Goal: Task Accomplishment & Management: Complete application form

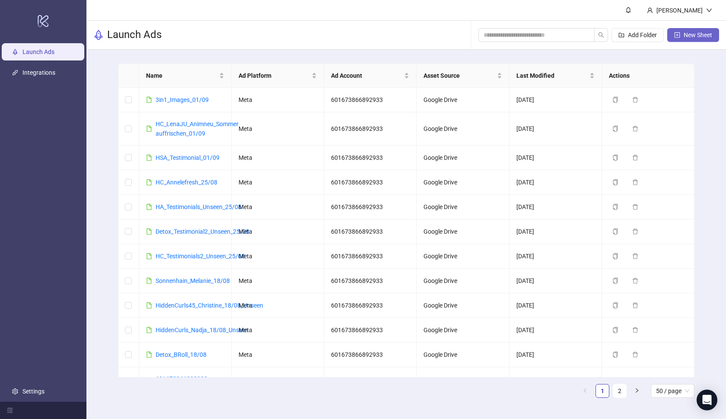
click at [691, 31] on button "New Sheet" at bounding box center [693, 35] width 52 height 14
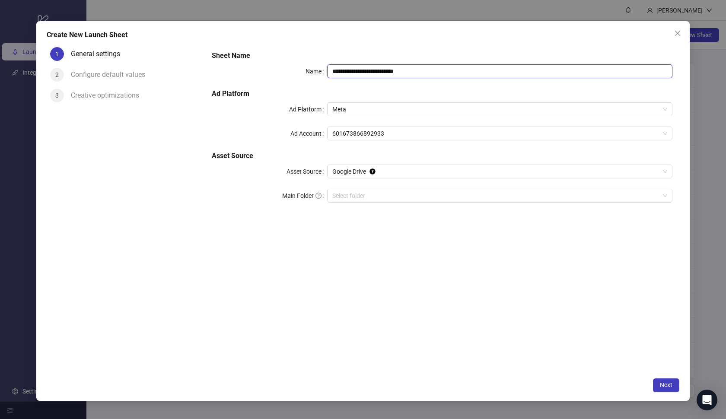
paste input "text"
drag, startPoint x: 430, startPoint y: 71, endPoint x: 325, endPoint y: 68, distance: 105.0
click at [325, 68] on div "**********" at bounding box center [442, 71] width 460 height 14
type input "**********"
click at [400, 193] on input "Main Folder" at bounding box center [495, 195] width 327 height 13
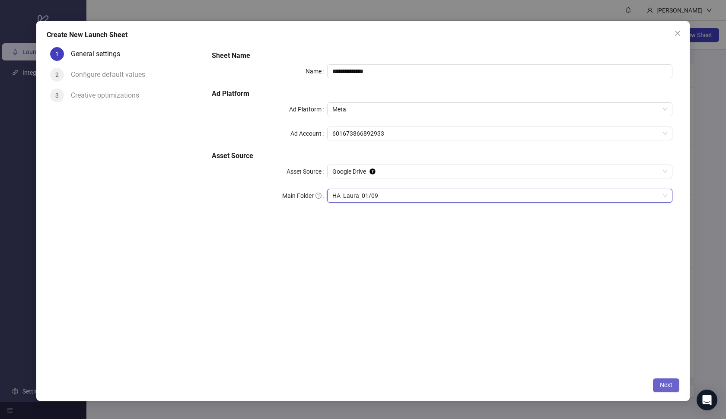
click at [660, 384] on span "Next" at bounding box center [666, 384] width 13 height 7
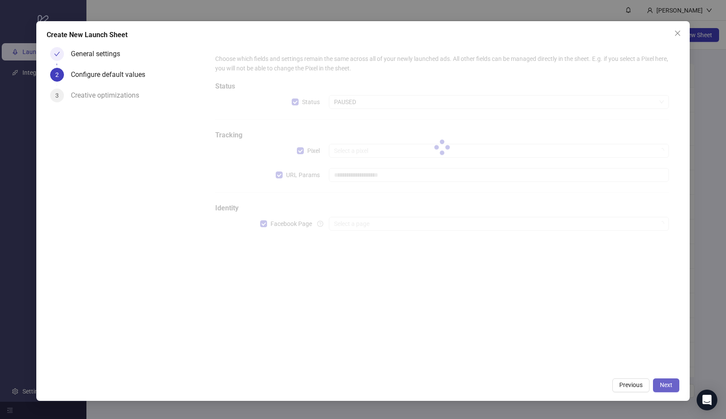
type input "**********"
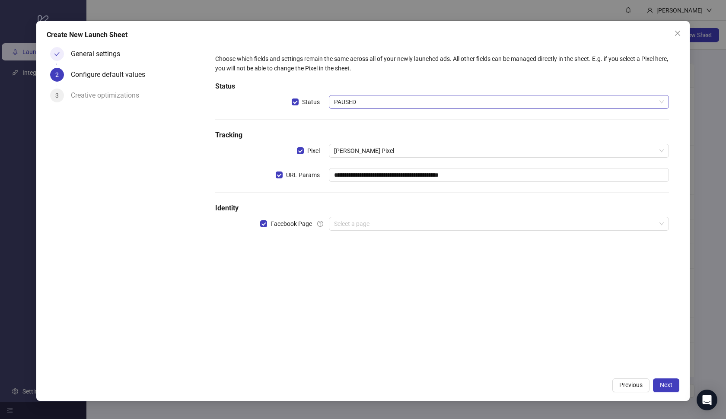
click at [355, 100] on span "PAUSED" at bounding box center [499, 101] width 330 height 13
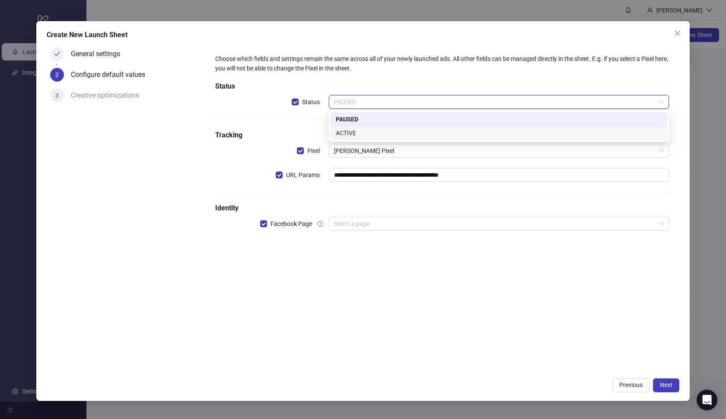
click at [358, 131] on div "ACTIVE" at bounding box center [499, 133] width 327 height 10
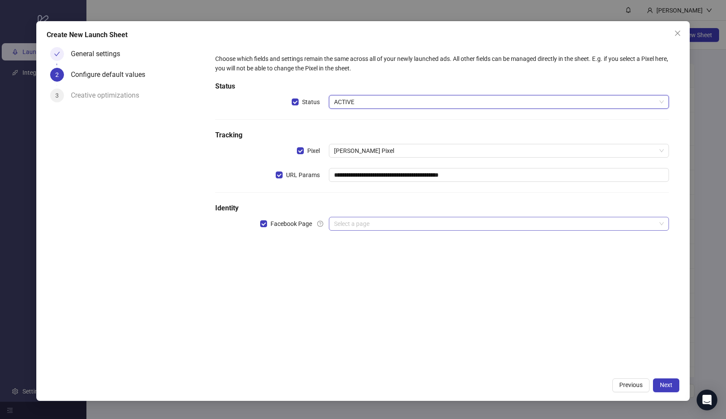
click at [397, 222] on input "search" at bounding box center [495, 223] width 322 height 13
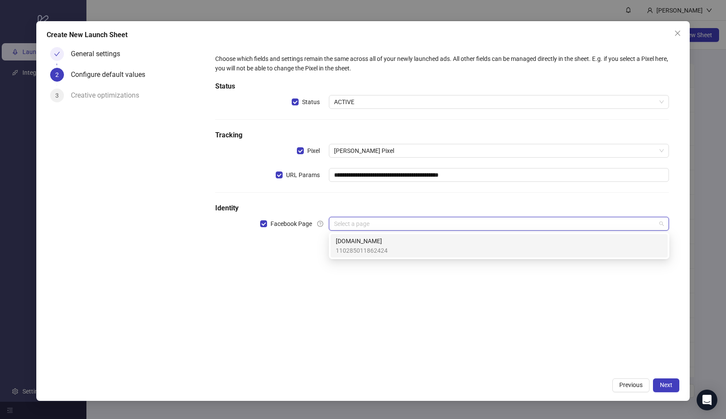
click at [391, 249] on div "[DOMAIN_NAME] 110285011862424" at bounding box center [499, 245] width 327 height 19
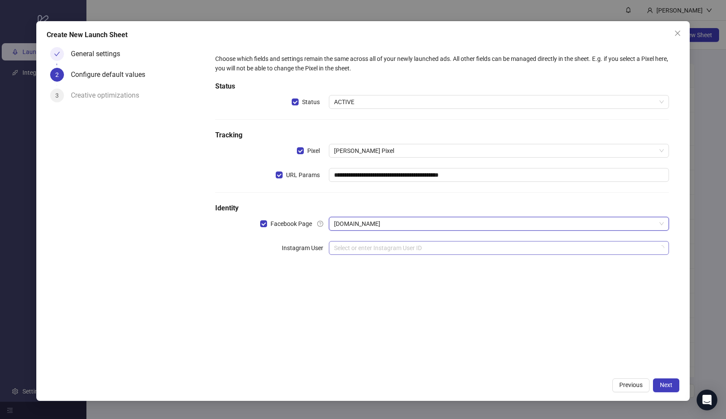
click at [383, 249] on input "search" at bounding box center [495, 247] width 322 height 13
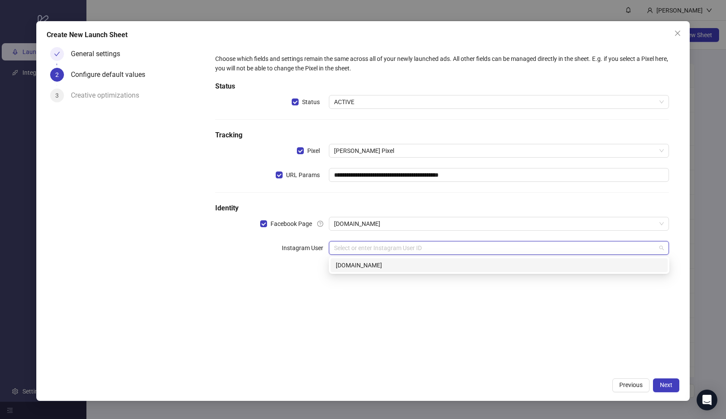
click at [382, 268] on div "[DOMAIN_NAME]" at bounding box center [499, 265] width 327 height 10
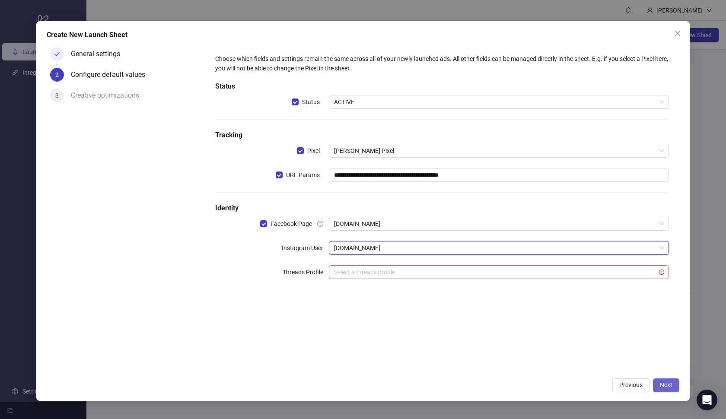
click at [657, 384] on button "Next" at bounding box center [666, 385] width 26 height 14
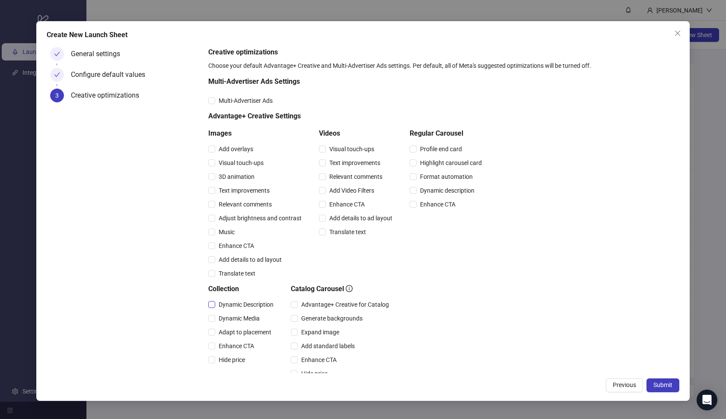
click at [238, 304] on span "Dynamic Description" at bounding box center [246, 305] width 62 height 10
click at [239, 316] on span "Dynamic Media" at bounding box center [239, 319] width 48 height 10
click at [239, 327] on span "Adapt to placement" at bounding box center [245, 332] width 60 height 10
click at [239, 346] on span "Enhance CTA" at bounding box center [236, 346] width 42 height 10
click at [238, 355] on span "Hide price" at bounding box center [231, 360] width 33 height 10
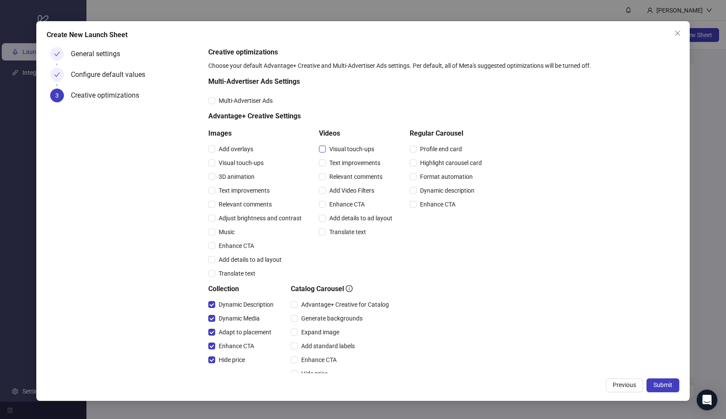
click at [338, 149] on span "Visual touch-ups" at bounding box center [352, 149] width 52 height 10
click at [339, 158] on span "Text improvements" at bounding box center [355, 163] width 58 height 10
click at [346, 173] on span "Relevant comments" at bounding box center [356, 177] width 60 height 10
click at [346, 189] on span "Add Video Filters" at bounding box center [352, 191] width 52 height 10
click at [346, 205] on span "Enhance CTA" at bounding box center [347, 205] width 42 height 10
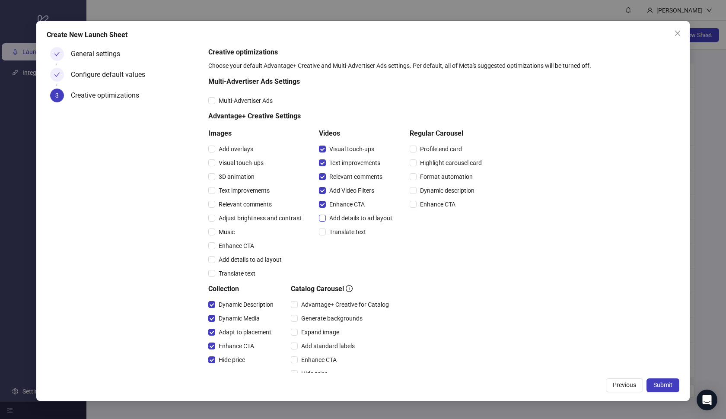
click at [345, 220] on span "Add details to ad layout" at bounding box center [361, 218] width 70 height 10
click at [345, 227] on span "Translate text" at bounding box center [348, 232] width 44 height 10
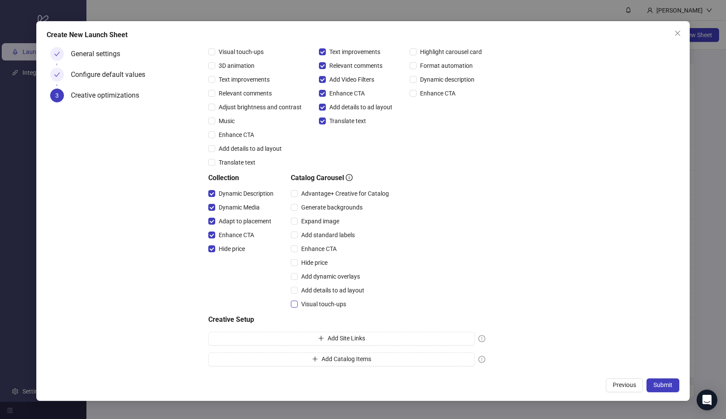
scroll to position [111, 0]
click at [317, 301] on span "Visual touch-ups" at bounding box center [324, 304] width 52 height 10
click at [318, 286] on span "Add details to ad layout" at bounding box center [333, 290] width 70 height 10
click at [315, 275] on span "Add dynamic overlays" at bounding box center [331, 277] width 66 height 10
click at [309, 260] on span "Hide price" at bounding box center [314, 263] width 33 height 10
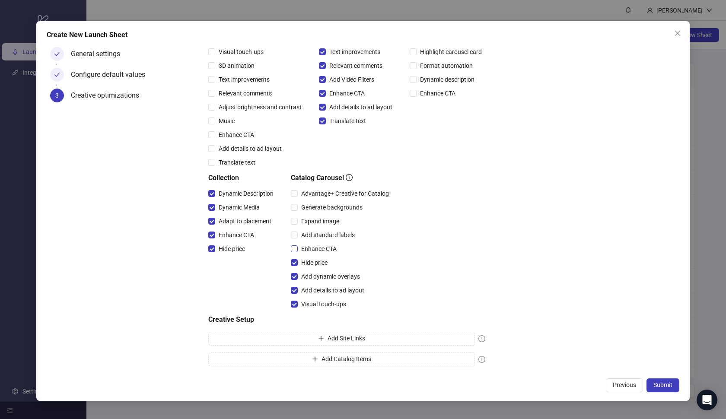
click at [310, 248] on span "Enhance CTA" at bounding box center [319, 249] width 42 height 10
click at [313, 237] on span "Add standard labels" at bounding box center [328, 235] width 60 height 10
click at [314, 216] on div "Expand image" at bounding box center [342, 221] width 102 height 14
click at [317, 192] on span "Advantage+ Creative for Catalog" at bounding box center [345, 194] width 95 height 10
click at [316, 219] on span "Expand image" at bounding box center [320, 221] width 45 height 10
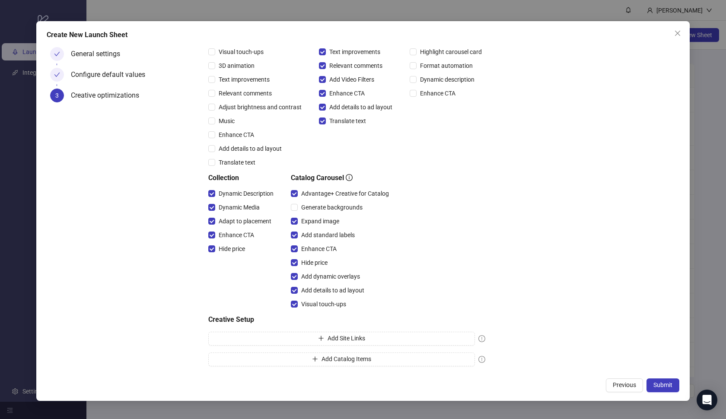
scroll to position [0, 0]
click at [668, 387] on span "Submit" at bounding box center [662, 384] width 19 height 7
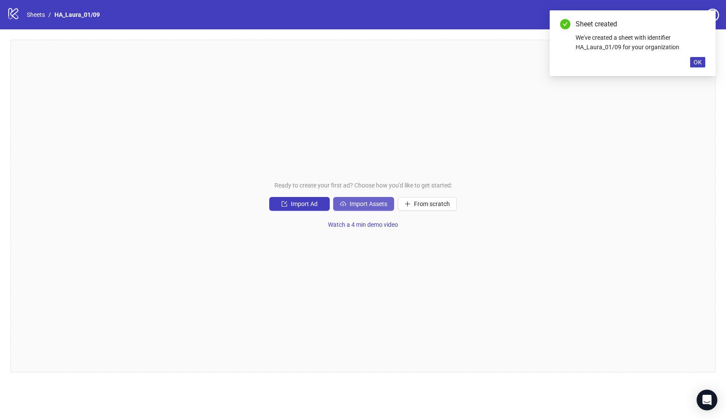
click at [381, 207] on span "Import Assets" at bounding box center [368, 203] width 38 height 7
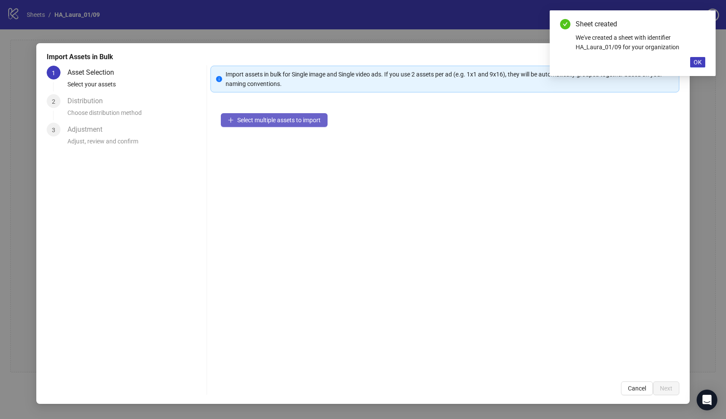
click at [302, 122] on span "Select multiple assets to import" at bounding box center [278, 120] width 83 height 7
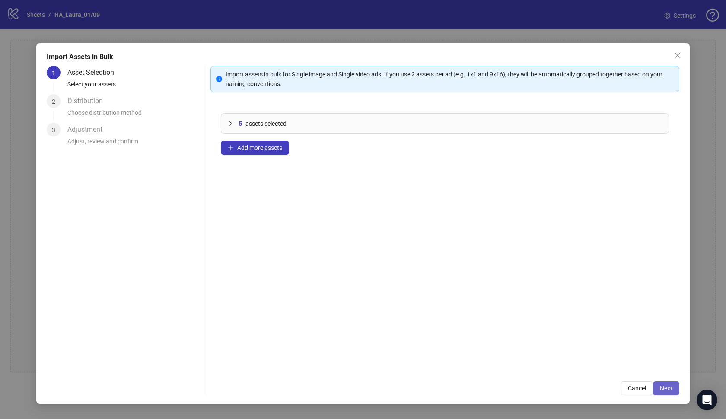
click at [657, 382] on button "Next" at bounding box center [666, 388] width 26 height 14
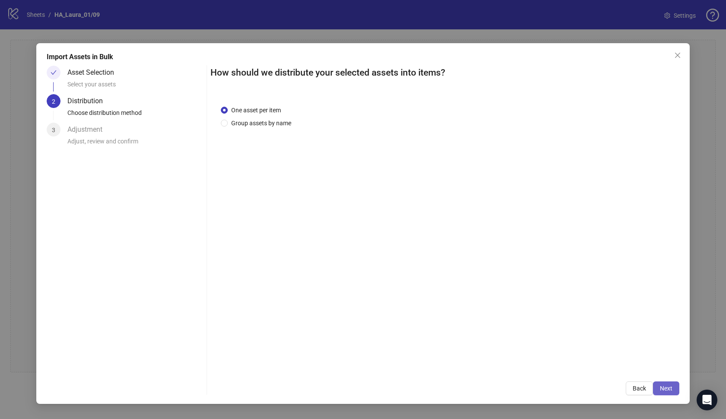
click at [664, 384] on button "Next" at bounding box center [666, 388] width 26 height 14
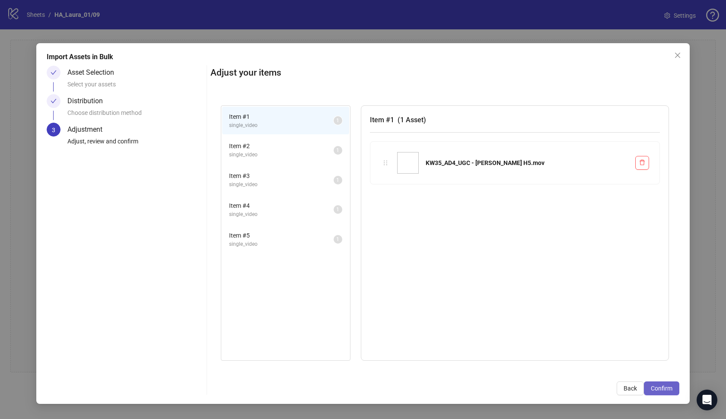
click at [665, 387] on span "Confirm" at bounding box center [661, 388] width 22 height 7
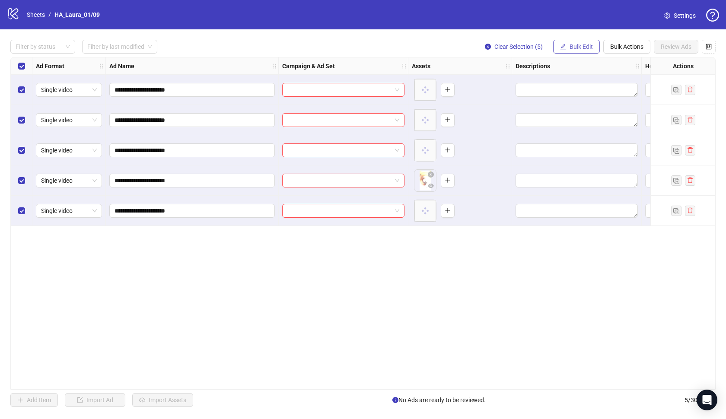
click at [569, 51] on button "Bulk Edit" at bounding box center [576, 47] width 47 height 14
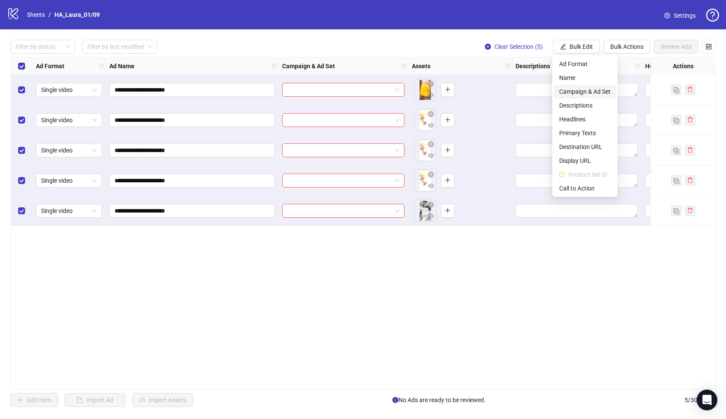
click at [593, 95] on span "Campaign & Ad Set" at bounding box center [584, 92] width 51 height 10
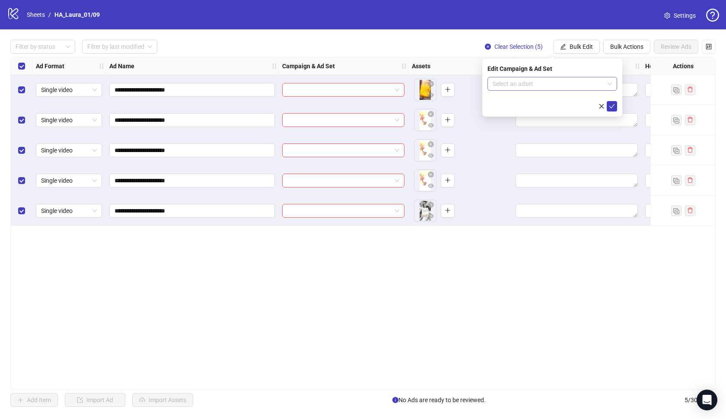
click at [574, 82] on input "search" at bounding box center [547, 83] width 111 height 13
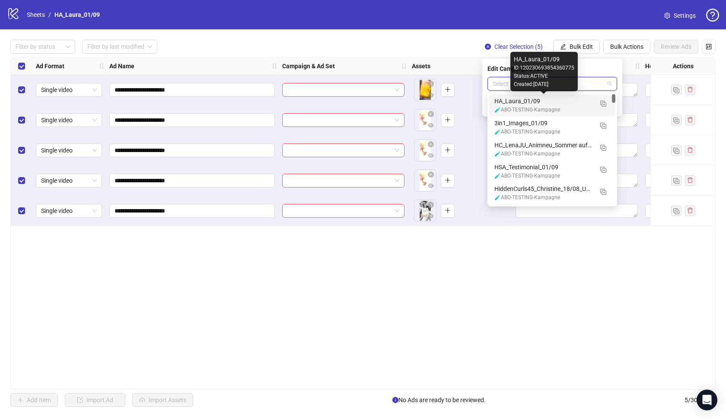
click at [565, 102] on div "HA_Laura_01/09" at bounding box center [543, 101] width 98 height 10
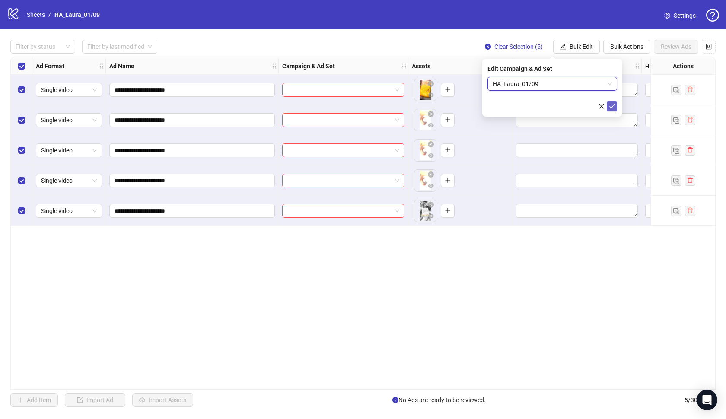
click at [611, 107] on icon "check" at bounding box center [612, 106] width 6 height 6
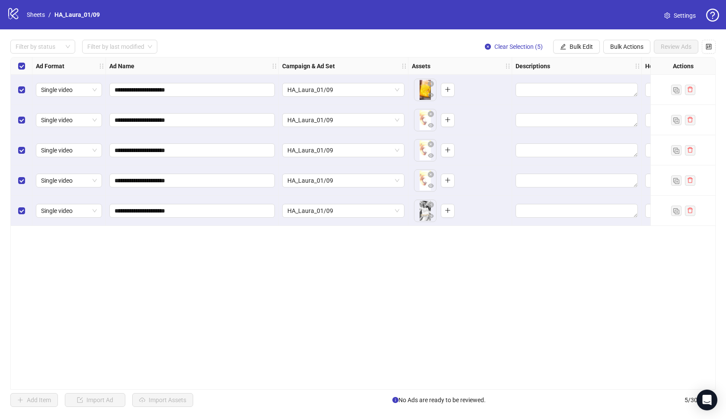
click at [460, 317] on div "**********" at bounding box center [362, 223] width 705 height 333
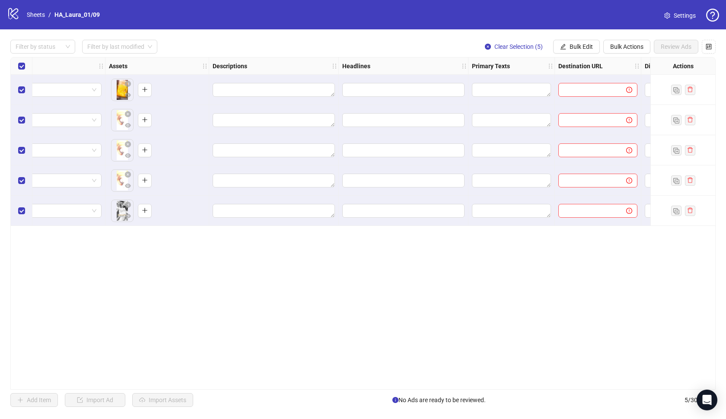
scroll to position [0, 309]
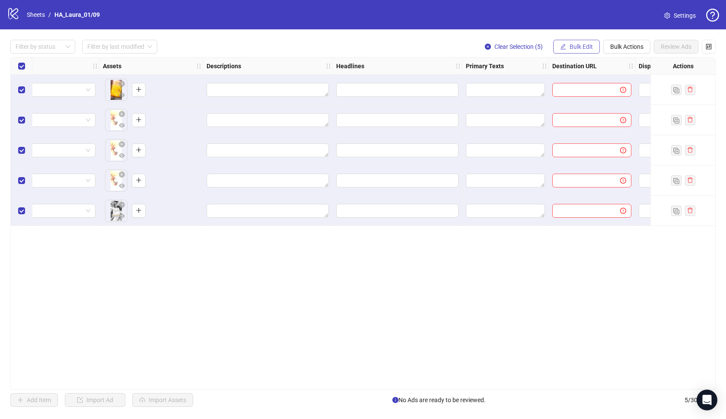
click at [586, 47] on span "Bulk Edit" at bounding box center [580, 46] width 23 height 7
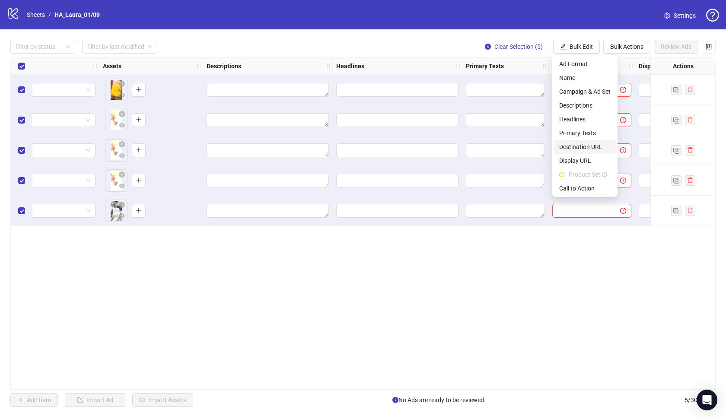
click at [590, 147] on span "Destination URL" at bounding box center [584, 147] width 51 height 10
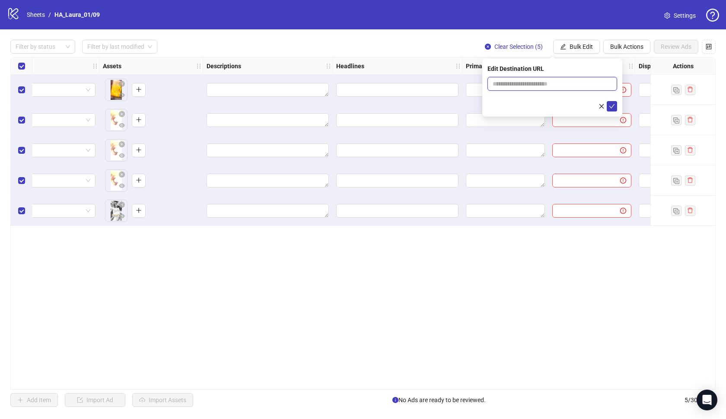
click at [533, 81] on input "text" at bounding box center [548, 84] width 112 height 10
paste input "**********"
type input "**********"
click at [615, 102] on button "submit" at bounding box center [611, 106] width 10 height 10
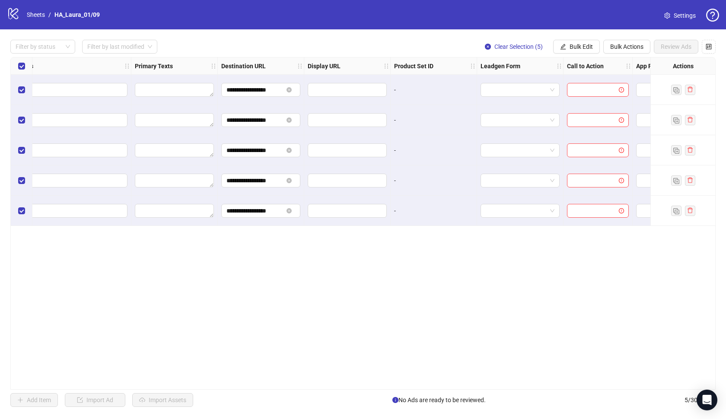
scroll to position [0, 653]
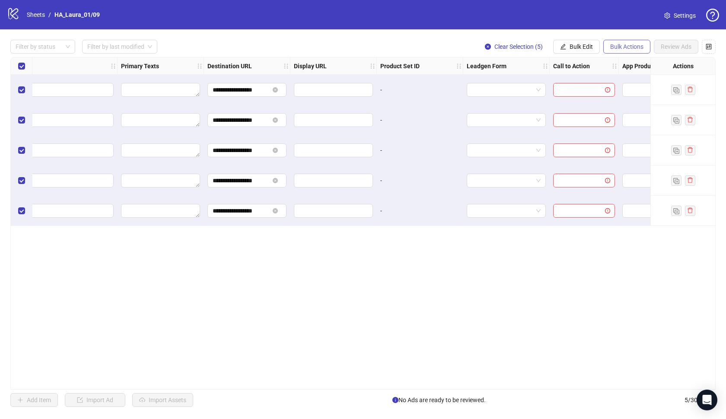
click at [627, 52] on button "Bulk Actions" at bounding box center [626, 47] width 47 height 14
click at [583, 48] on span "Bulk Edit" at bounding box center [580, 46] width 23 height 7
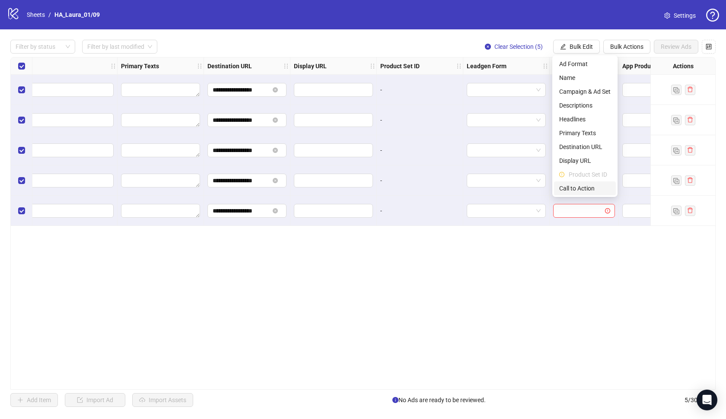
click at [589, 185] on span "Call to Action" at bounding box center [584, 189] width 51 height 10
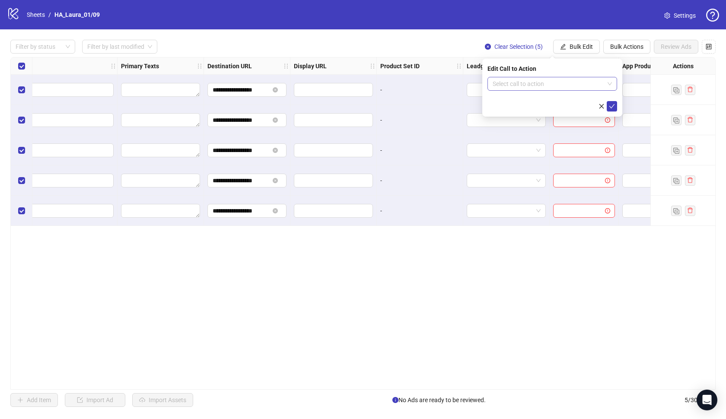
click at [579, 87] on input "search" at bounding box center [547, 83] width 111 height 13
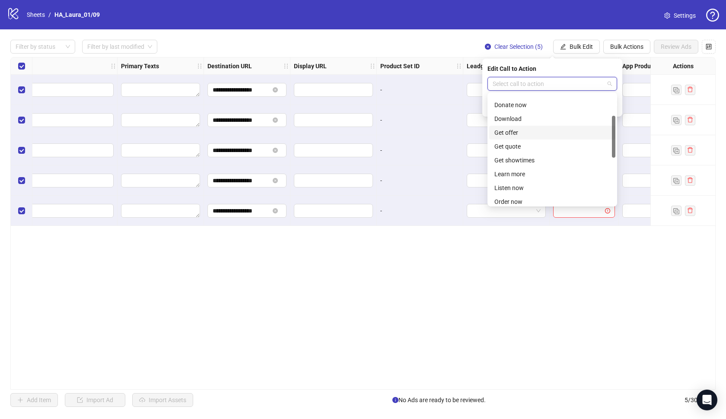
scroll to position [58, 0]
click at [530, 170] on div "Learn more" at bounding box center [552, 168] width 116 height 10
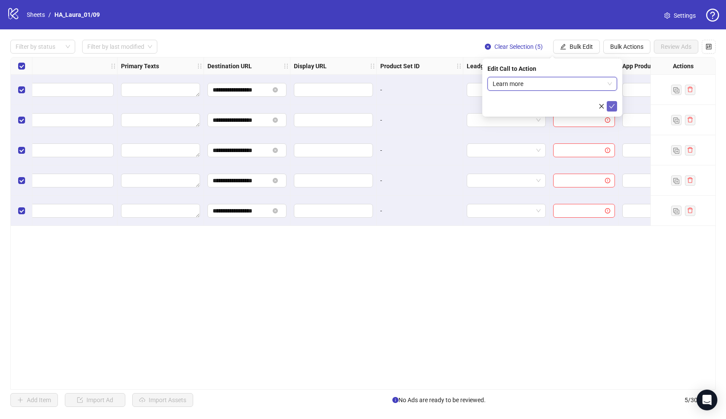
click at [609, 104] on icon "check" at bounding box center [612, 106] width 6 height 6
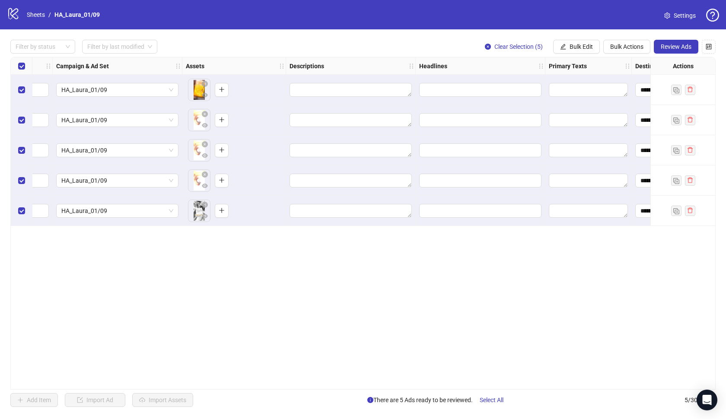
scroll to position [0, 237]
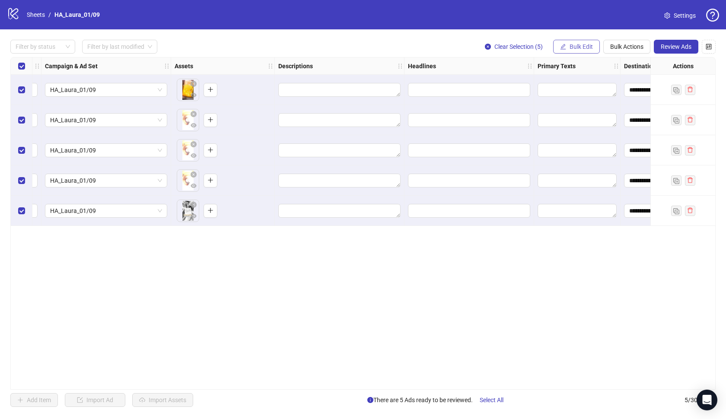
click at [588, 49] on span "Bulk Edit" at bounding box center [580, 46] width 23 height 7
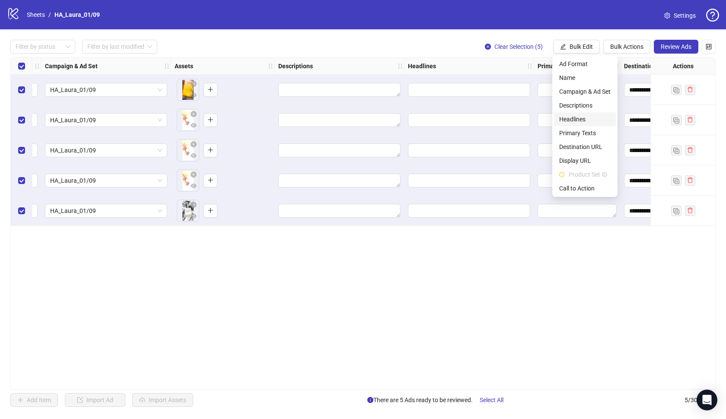
click at [576, 121] on span "Headlines" at bounding box center [584, 119] width 51 height 10
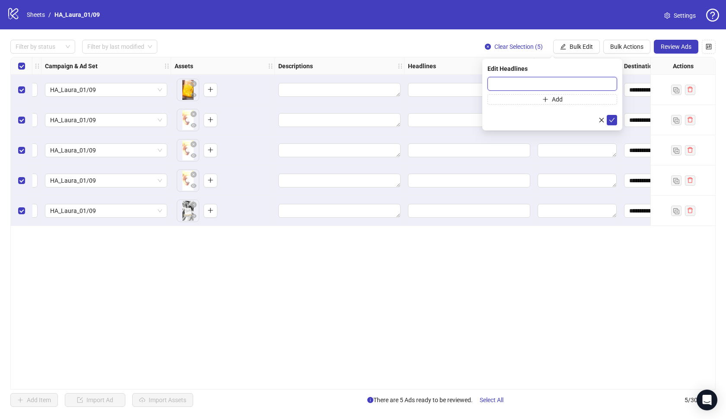
click at [508, 79] on input "text" at bounding box center [552, 84] width 130 height 14
paste input "**********"
paste input "***"
type input "**********"
click at [614, 120] on icon "check" at bounding box center [612, 120] width 6 height 6
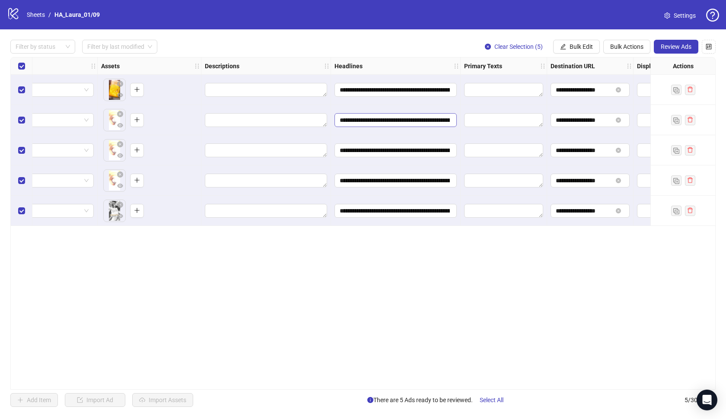
scroll to position [0, 318]
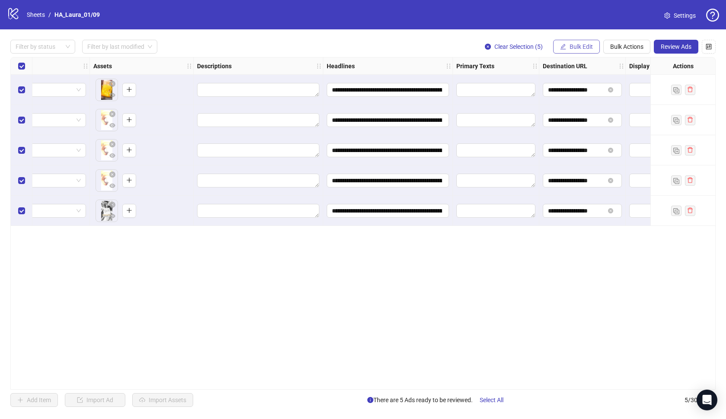
click at [577, 48] on span "Bulk Edit" at bounding box center [580, 46] width 23 height 7
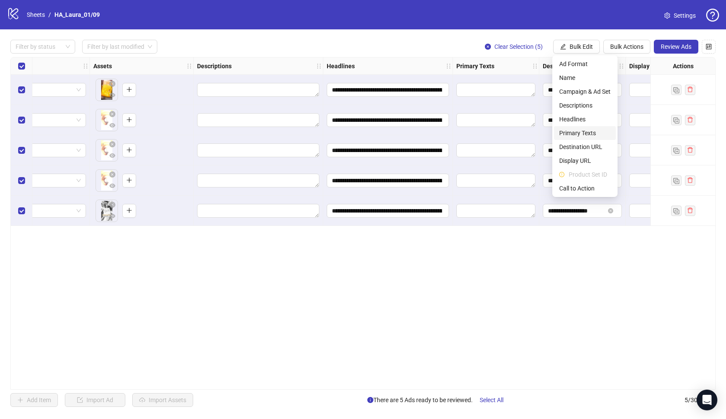
click at [581, 132] on span "Primary Texts" at bounding box center [584, 133] width 51 height 10
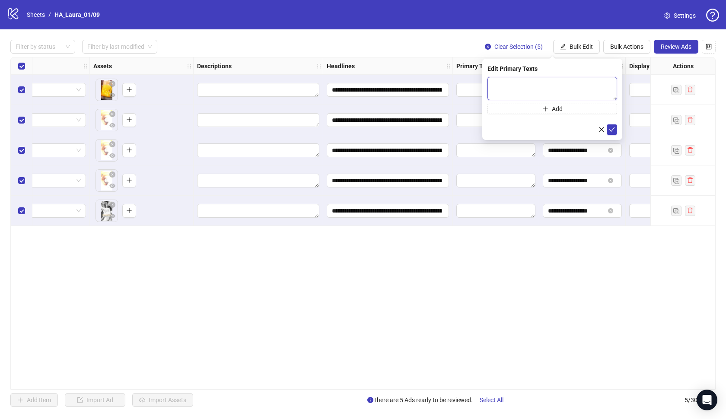
click at [517, 93] on textarea at bounding box center [552, 88] width 130 height 23
paste textarea "**********"
type textarea "**********"
click at [611, 132] on icon "check" at bounding box center [612, 130] width 6 height 6
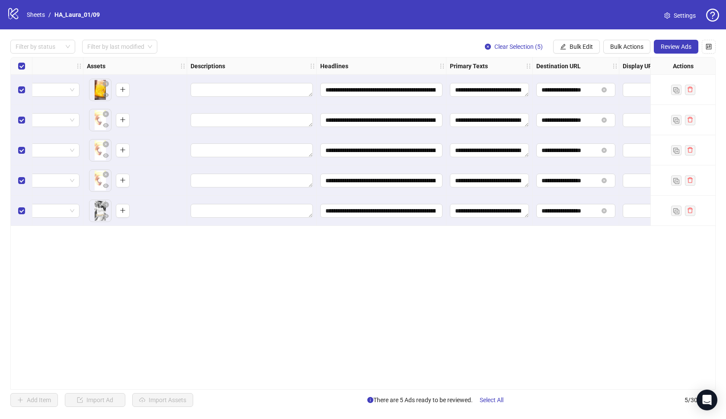
scroll to position [0, 318]
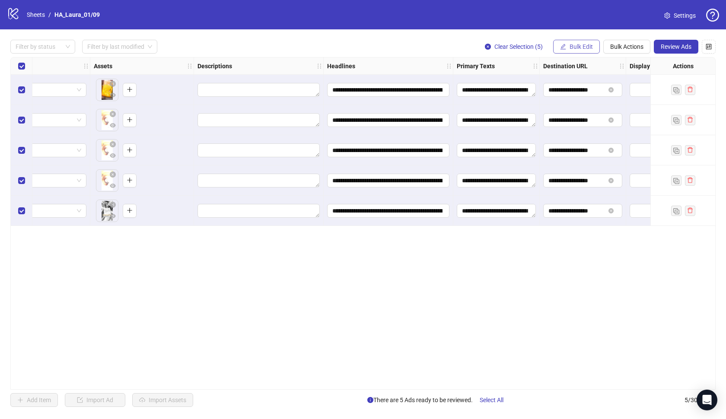
click at [584, 43] on span "Bulk Edit" at bounding box center [580, 46] width 23 height 7
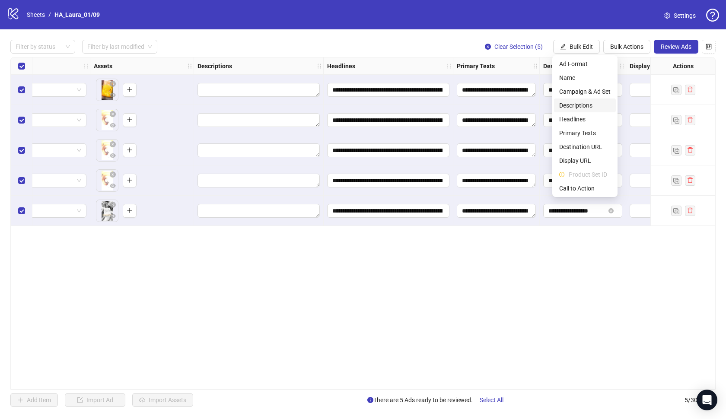
click at [584, 108] on span "Descriptions" at bounding box center [584, 106] width 51 height 10
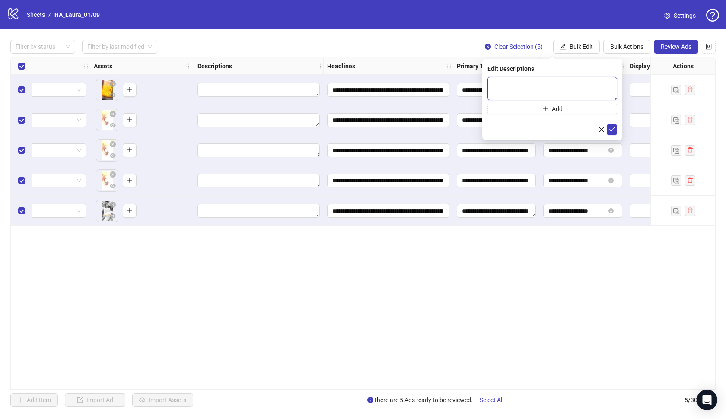
click at [527, 93] on textarea at bounding box center [552, 88] width 130 height 23
paste textarea "**********"
type textarea "**********"
click at [611, 134] on button "submit" at bounding box center [611, 129] width 10 height 10
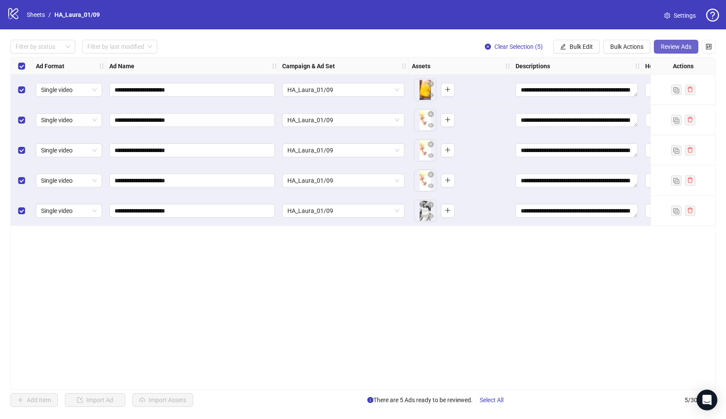
click at [677, 48] on span "Review Ads" at bounding box center [675, 46] width 31 height 7
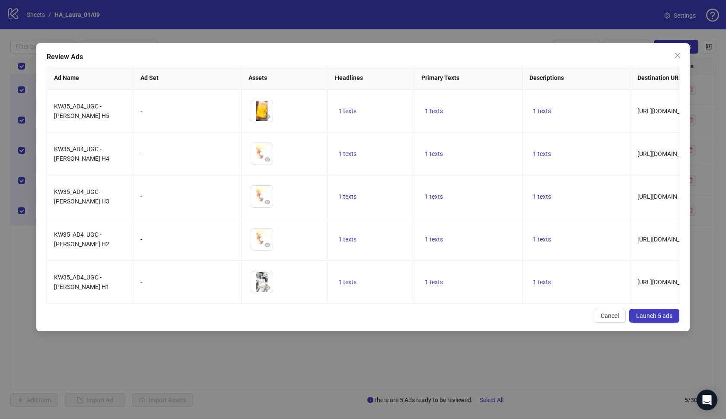
click at [653, 317] on span "Launch 5 ads" at bounding box center [654, 315] width 36 height 7
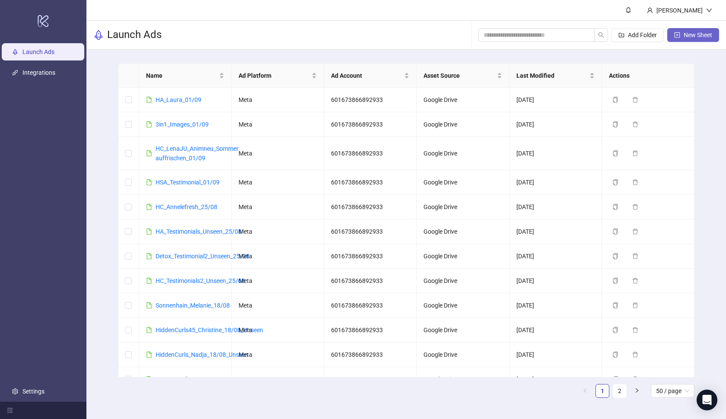
click at [688, 35] on span "New Sheet" at bounding box center [697, 35] width 29 height 7
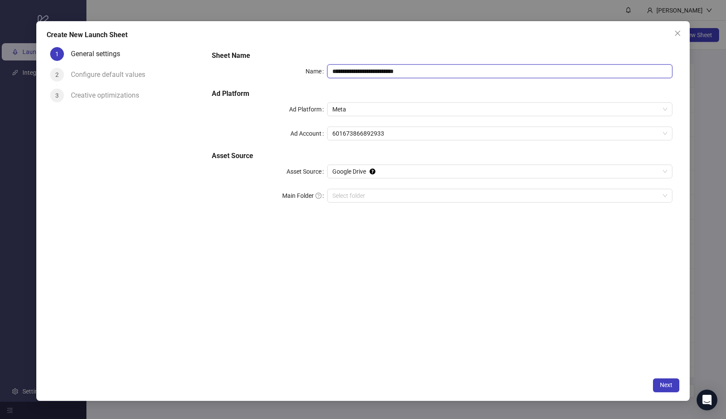
drag, startPoint x: 435, startPoint y: 76, endPoint x: 325, endPoint y: 59, distance: 111.0
click at [325, 59] on div "**********" at bounding box center [441, 131] width 467 height 169
paste input "text"
type input "**********"
click at [393, 190] on input "Main Folder" at bounding box center [495, 195] width 327 height 13
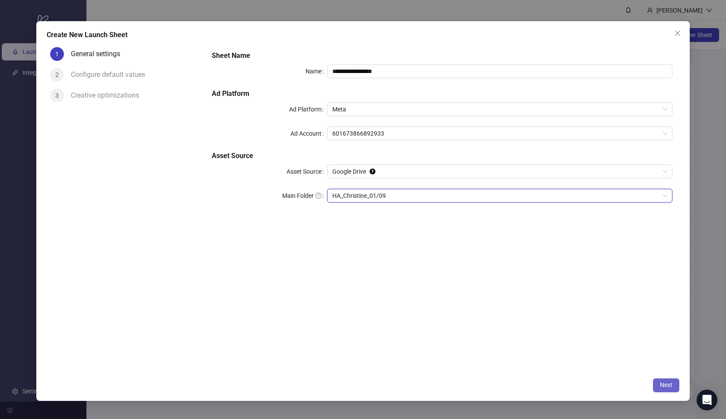
click at [664, 388] on span "Next" at bounding box center [666, 384] width 13 height 7
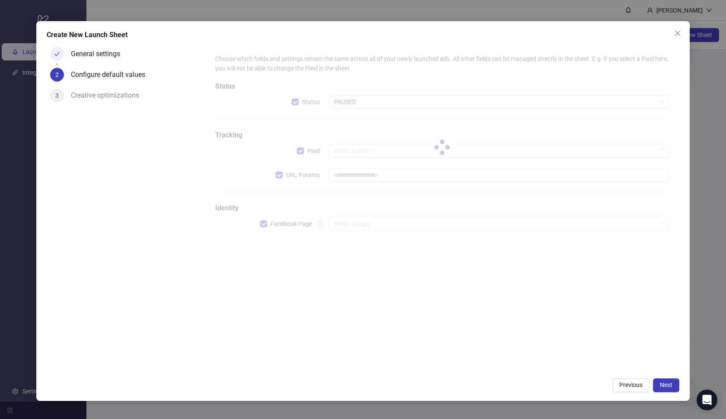
type input "**********"
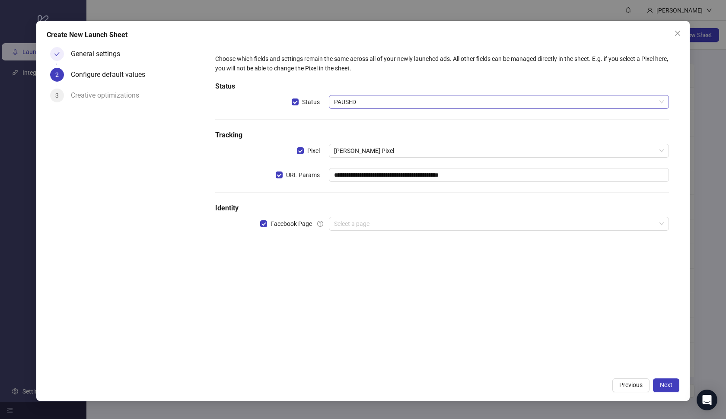
click at [379, 102] on span "PAUSED" at bounding box center [499, 101] width 330 height 13
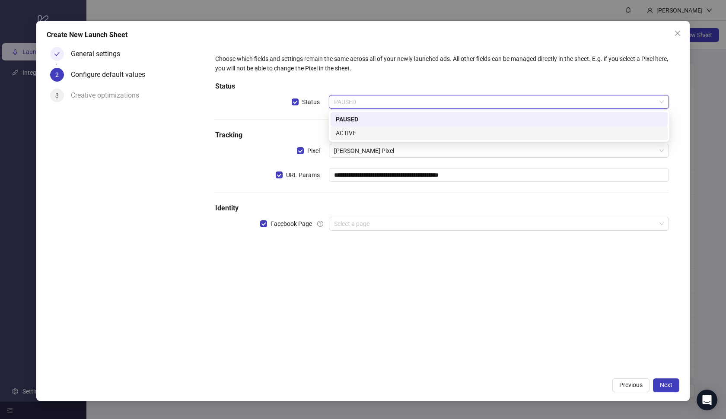
click at [374, 132] on div "ACTIVE" at bounding box center [499, 133] width 327 height 10
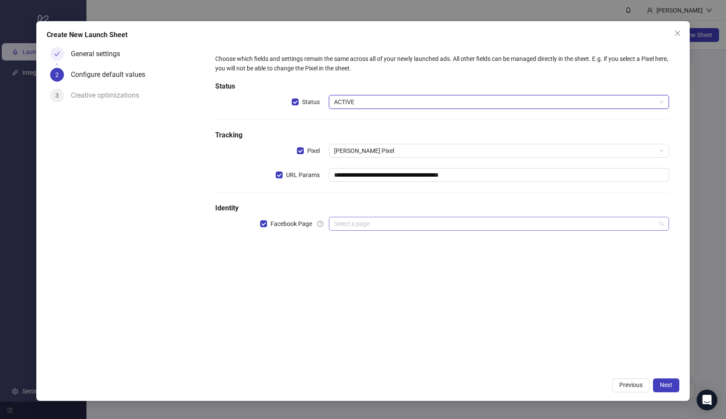
click at [375, 225] on input "search" at bounding box center [495, 223] width 322 height 13
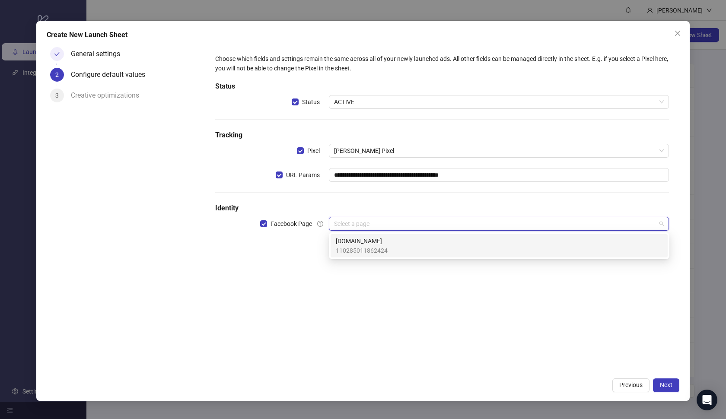
click at [376, 246] on span "110285011862424" at bounding box center [362, 251] width 52 height 10
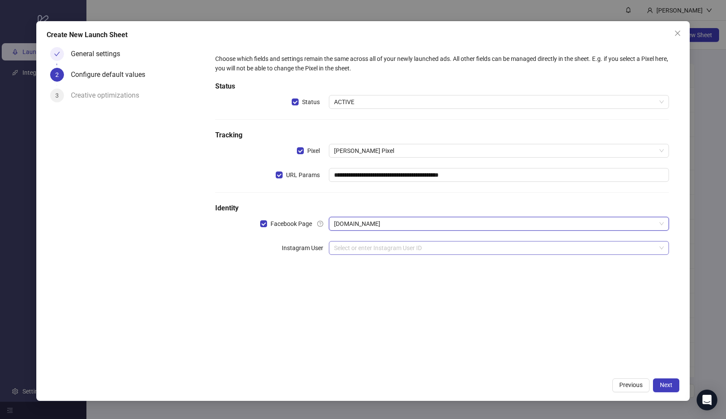
click at [372, 247] on input "search" at bounding box center [495, 247] width 322 height 13
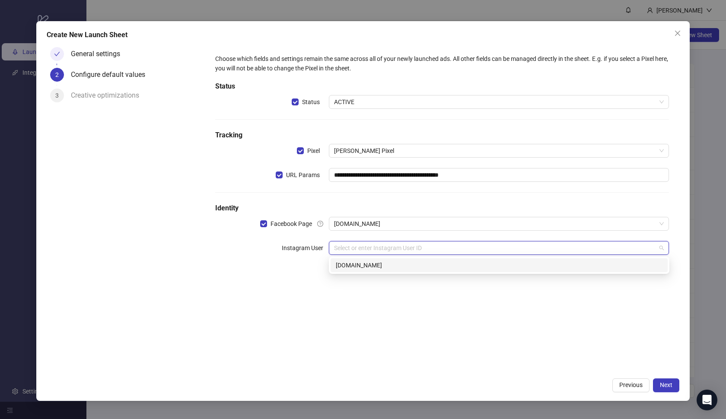
click at [377, 263] on div "[DOMAIN_NAME]" at bounding box center [499, 265] width 327 height 10
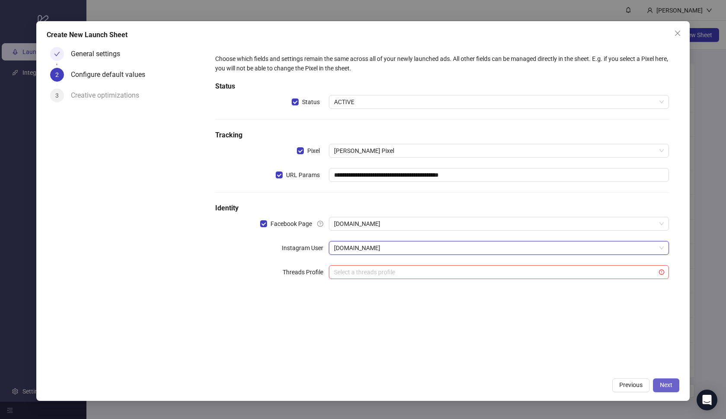
click at [658, 382] on button "Next" at bounding box center [666, 385] width 26 height 14
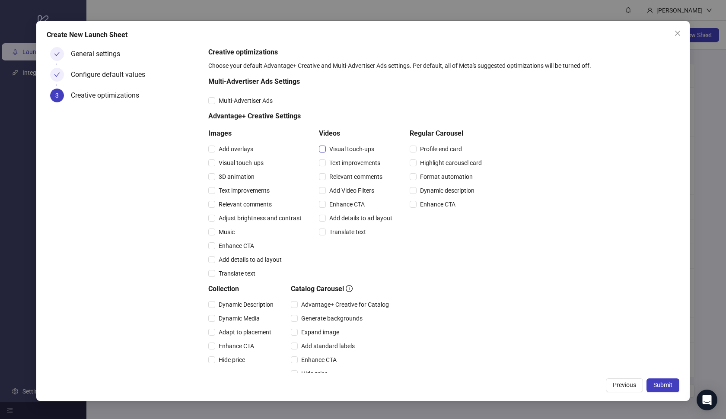
click at [354, 153] on span "Visual touch-ups" at bounding box center [352, 149] width 52 height 10
click at [352, 166] on span "Text improvements" at bounding box center [355, 163] width 58 height 10
click at [352, 177] on span "Relevant comments" at bounding box center [356, 177] width 60 height 10
click at [352, 193] on span "Add Video Filters" at bounding box center [352, 191] width 52 height 10
click at [352, 202] on span "Enhance CTA" at bounding box center [347, 205] width 42 height 10
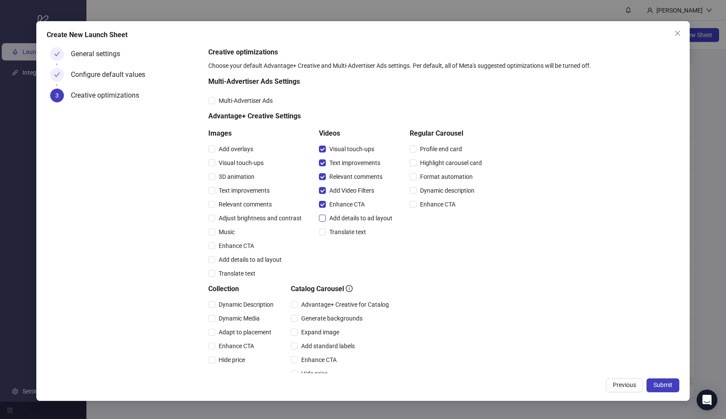
click at [355, 220] on span "Add details to ad layout" at bounding box center [361, 218] width 70 height 10
click at [354, 231] on span "Translate text" at bounding box center [348, 232] width 44 height 10
click at [252, 306] on span "Dynamic Description" at bounding box center [246, 305] width 62 height 10
click at [248, 319] on span "Dynamic Media" at bounding box center [239, 319] width 48 height 10
click at [245, 328] on span "Adapt to placement" at bounding box center [245, 332] width 60 height 10
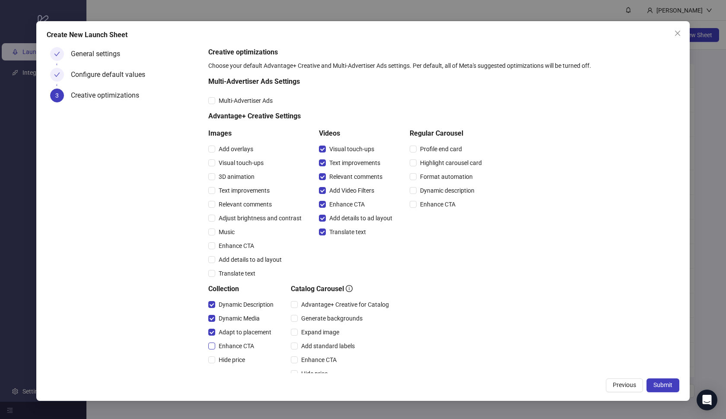
click at [239, 344] on span "Enhance CTA" at bounding box center [236, 346] width 42 height 10
click at [238, 358] on span "Hide price" at bounding box center [231, 360] width 33 height 10
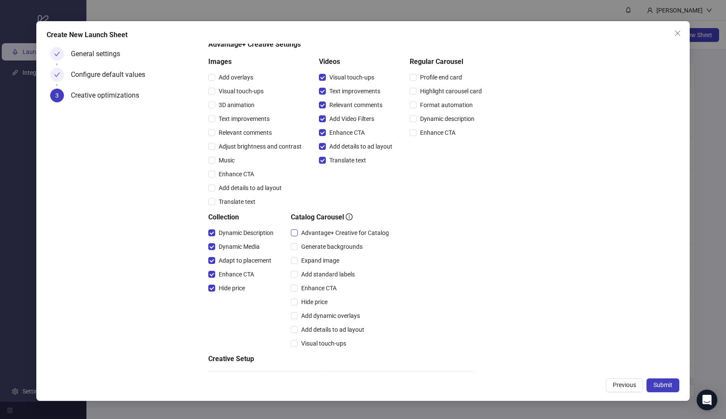
click at [320, 230] on span "Advantage+ Creative for Catalog" at bounding box center [345, 233] width 95 height 10
click at [319, 260] on span "Expand image" at bounding box center [320, 261] width 45 height 10
click at [319, 273] on span "Add standard labels" at bounding box center [328, 275] width 60 height 10
click at [317, 288] on span "Enhance CTA" at bounding box center [319, 288] width 42 height 10
click at [317, 299] on span "Hide price" at bounding box center [314, 302] width 33 height 10
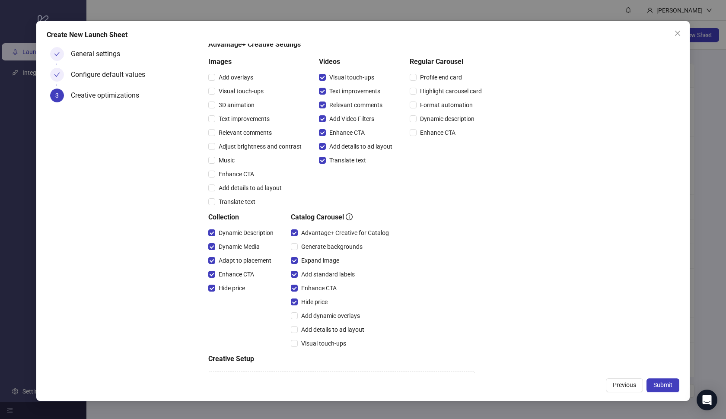
click at [317, 310] on div "Add dynamic overlays" at bounding box center [342, 316] width 102 height 14
click at [317, 317] on span "Add dynamic overlays" at bounding box center [331, 316] width 66 height 10
click at [317, 327] on span "Add details to ad layout" at bounding box center [333, 330] width 70 height 10
click at [318, 339] on span "Visual touch-ups" at bounding box center [324, 344] width 52 height 10
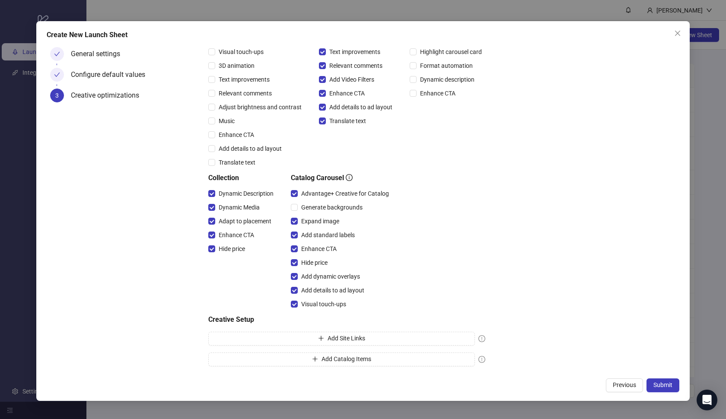
scroll to position [111, 0]
click at [652, 381] on button "Submit" at bounding box center [662, 385] width 33 height 14
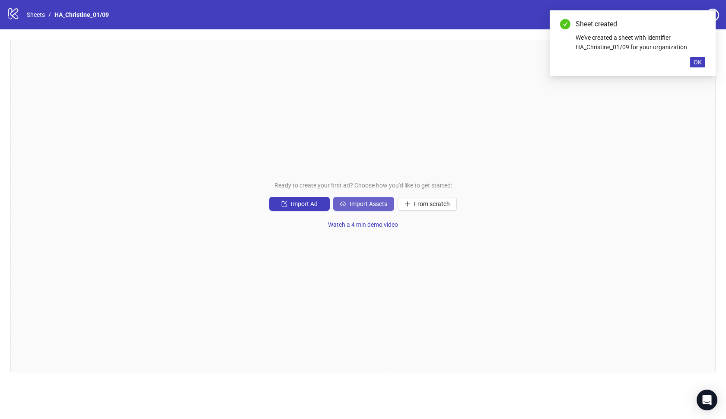
click at [377, 206] on span "Import Assets" at bounding box center [368, 203] width 38 height 7
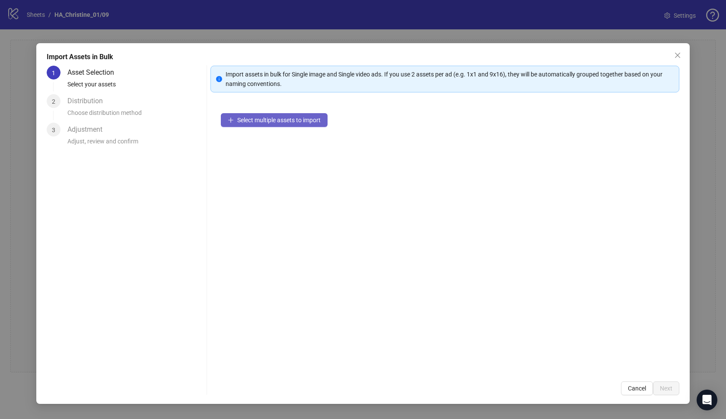
click at [312, 123] on span "Select multiple assets to import" at bounding box center [278, 120] width 83 height 7
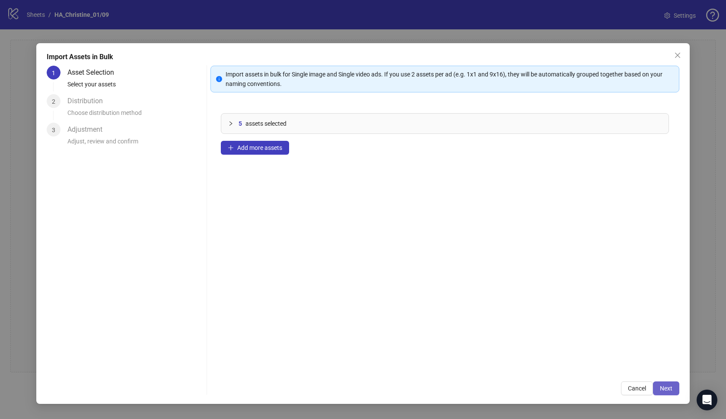
click at [669, 384] on button "Next" at bounding box center [666, 388] width 26 height 14
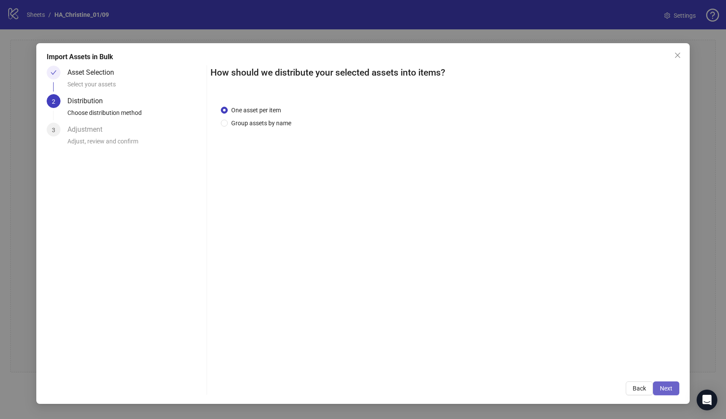
click at [669, 384] on button "Next" at bounding box center [666, 388] width 26 height 14
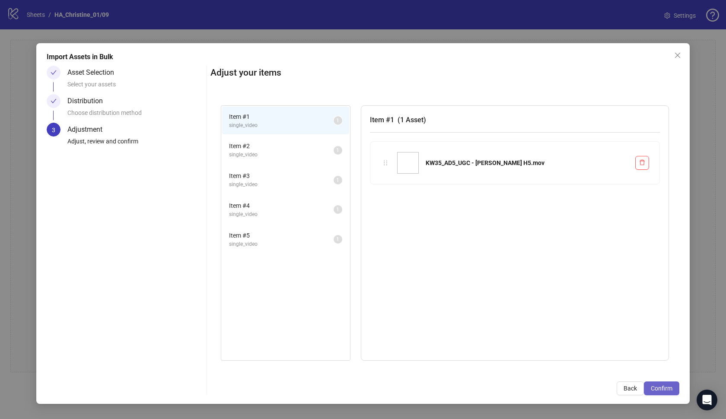
click at [656, 384] on button "Confirm" at bounding box center [661, 388] width 35 height 14
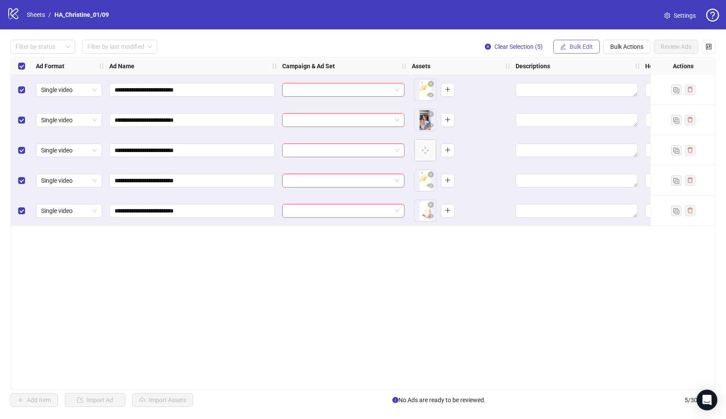
click at [564, 44] on icon "edit" at bounding box center [563, 47] width 6 height 6
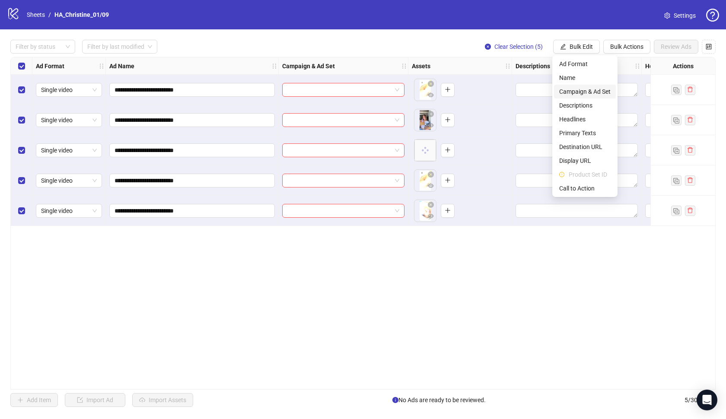
click at [589, 90] on span "Campaign & Ad Set" at bounding box center [584, 92] width 51 height 10
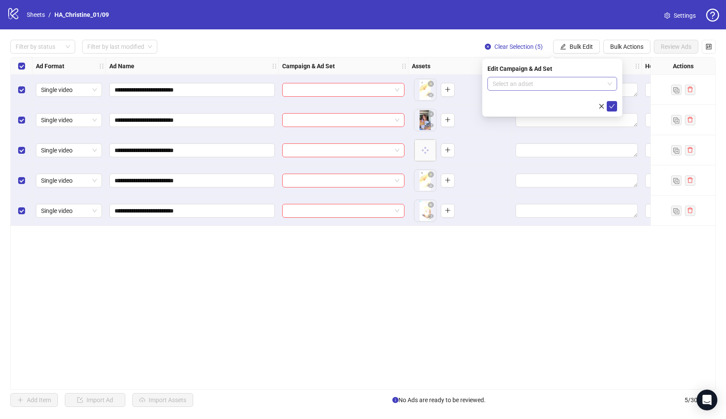
click at [585, 85] on input "search" at bounding box center [547, 83] width 111 height 13
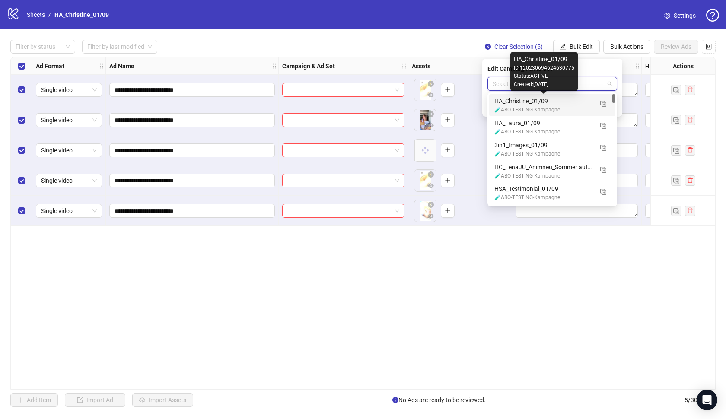
click at [561, 103] on div "HA_Christine_01/09" at bounding box center [543, 101] width 98 height 10
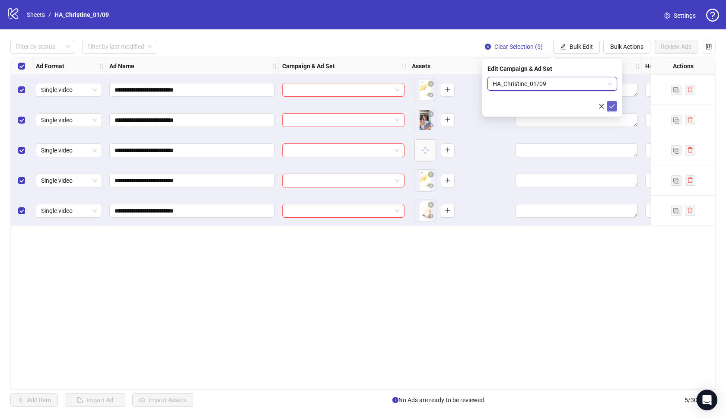
click at [612, 105] on icon "check" at bounding box center [612, 106] width 6 height 6
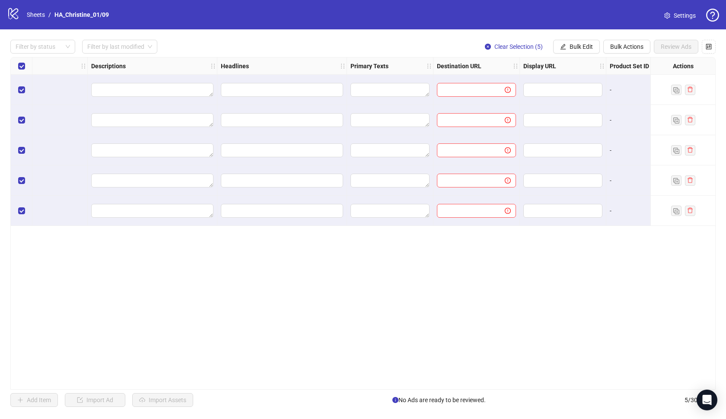
scroll to position [0, 439]
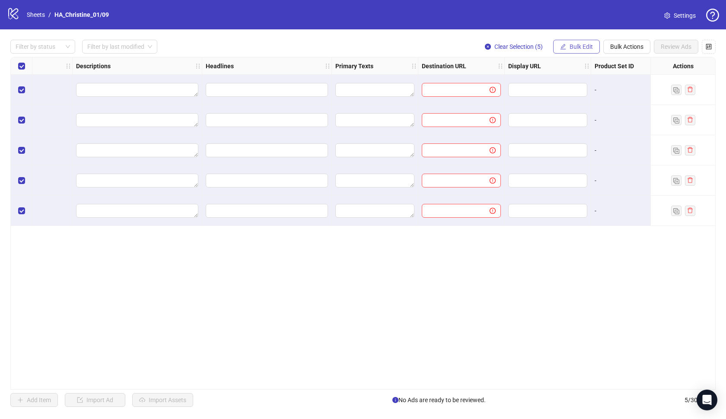
click at [578, 47] on span "Bulk Edit" at bounding box center [580, 46] width 23 height 7
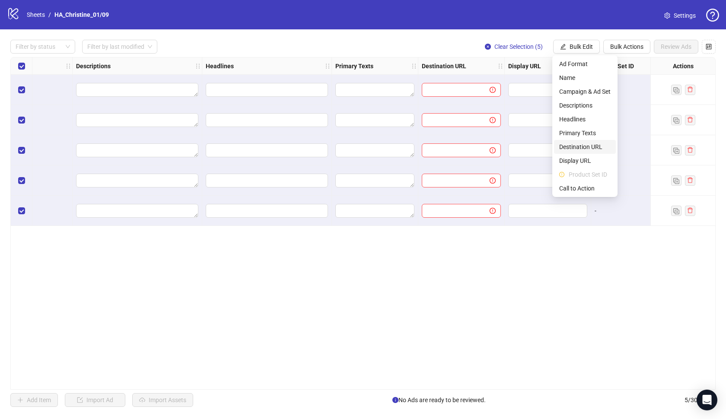
click at [590, 149] on span "Destination URL" at bounding box center [584, 147] width 51 height 10
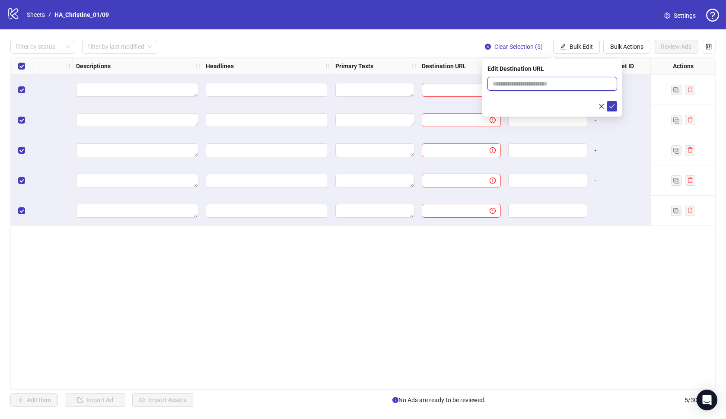
click at [560, 79] on input "text" at bounding box center [548, 84] width 112 height 10
paste input "**********"
type input "**********"
click at [614, 106] on icon "check" at bounding box center [612, 106] width 6 height 6
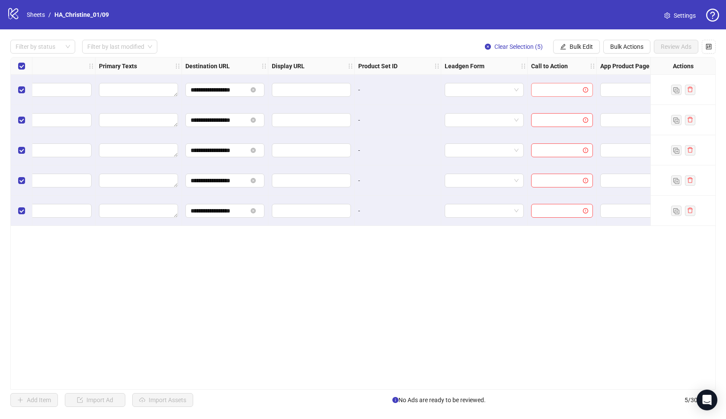
scroll to position [0, 693]
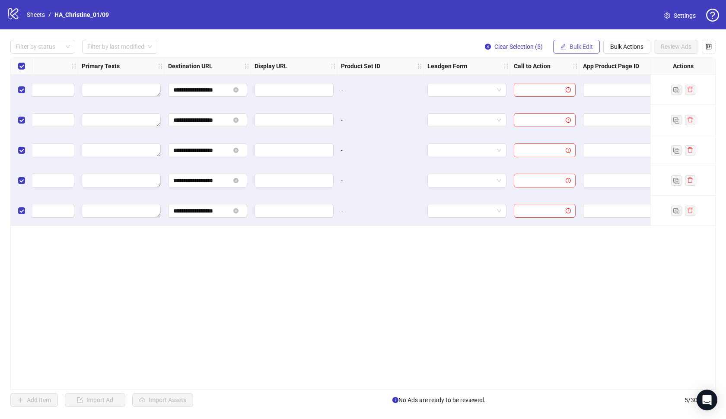
click at [575, 45] on span "Bulk Edit" at bounding box center [580, 46] width 23 height 7
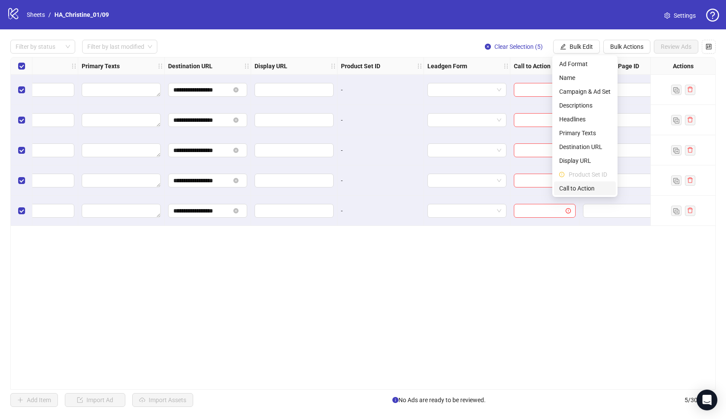
click at [600, 186] on span "Call to Action" at bounding box center [584, 189] width 51 height 10
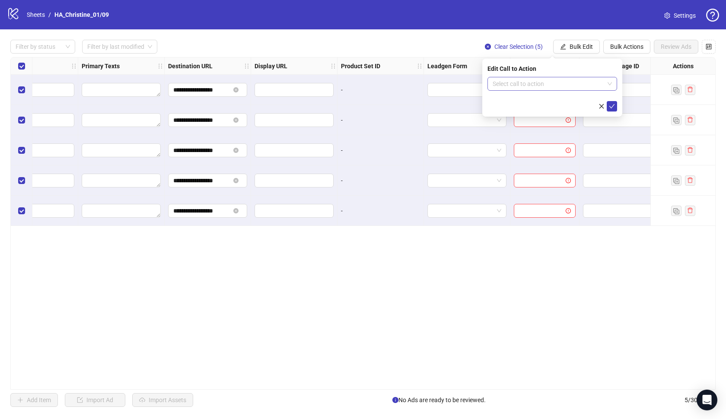
click at [549, 89] on input "search" at bounding box center [547, 83] width 111 height 13
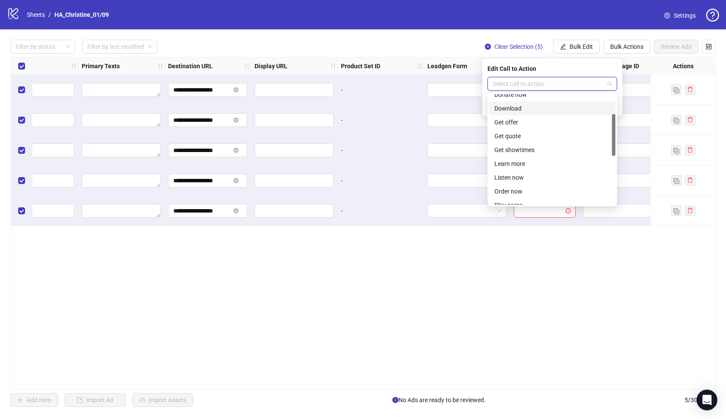
scroll to position [67, 0]
click at [519, 159] on div "Learn more" at bounding box center [552, 159] width 116 height 10
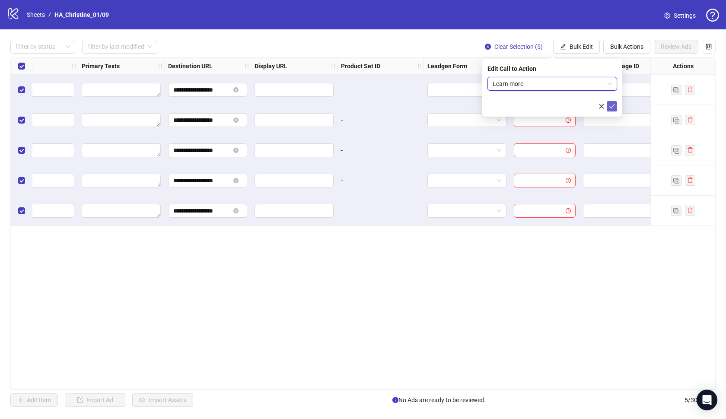
click at [612, 107] on icon "check" at bounding box center [612, 106] width 6 height 6
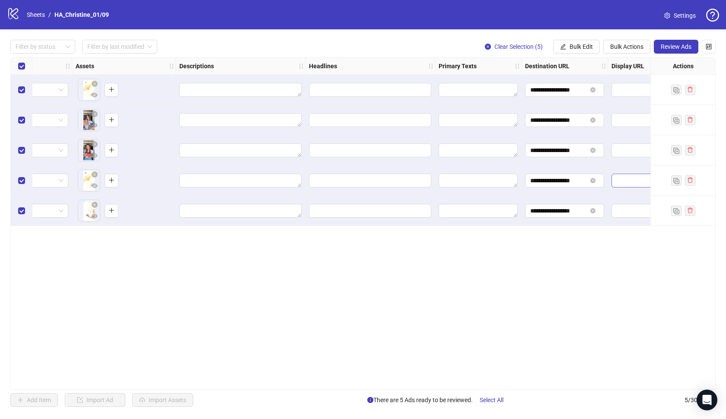
scroll to position [0, 336]
click at [581, 41] on button "Bulk Edit" at bounding box center [576, 47] width 47 height 14
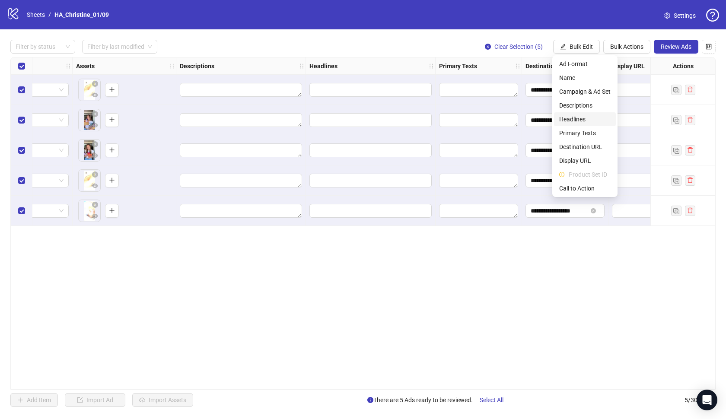
click at [585, 118] on span "Headlines" at bounding box center [584, 119] width 51 height 10
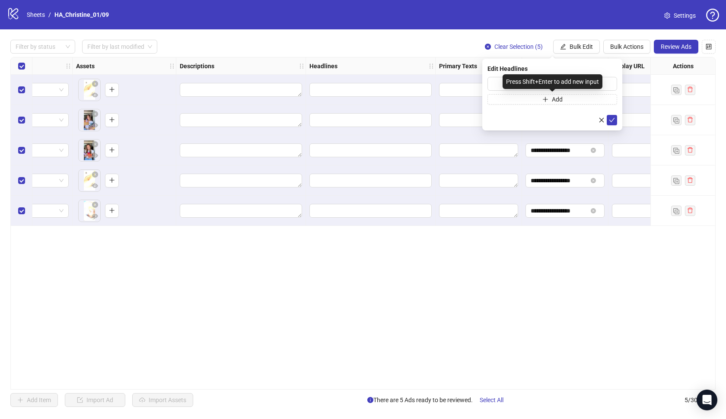
click at [536, 78] on div "Press Shift+Enter to add new input" at bounding box center [552, 81] width 100 height 15
click at [574, 81] on div "Press Shift+Enter to add new input" at bounding box center [552, 81] width 100 height 15
click at [527, 84] on input "text" at bounding box center [552, 84] width 130 height 14
paste input "**********"
type input "**********"
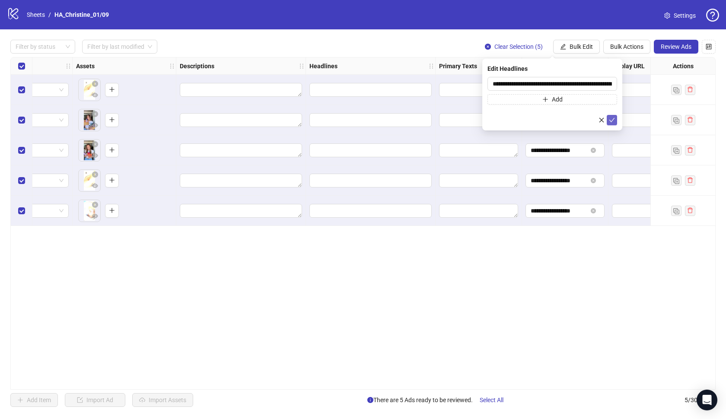
click at [610, 118] on icon "check" at bounding box center [612, 120] width 6 height 6
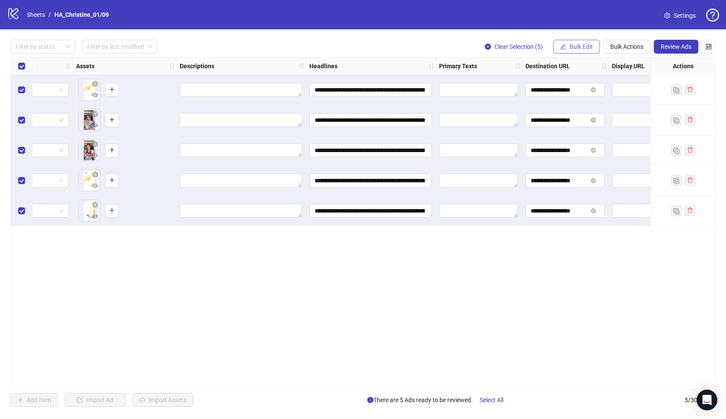
click at [567, 45] on button "Bulk Edit" at bounding box center [576, 47] width 47 height 14
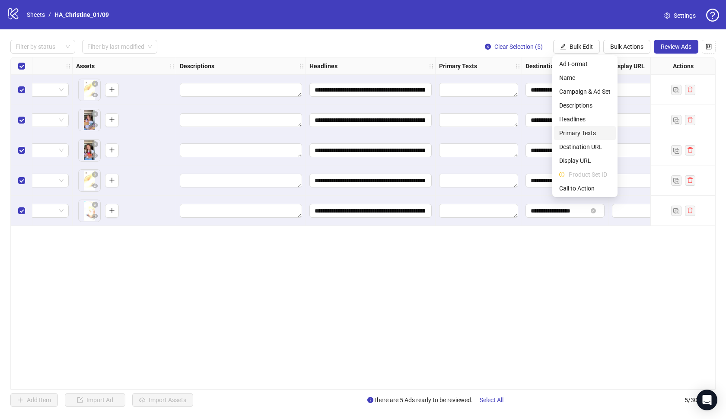
click at [578, 134] on span "Primary Texts" at bounding box center [584, 133] width 51 height 10
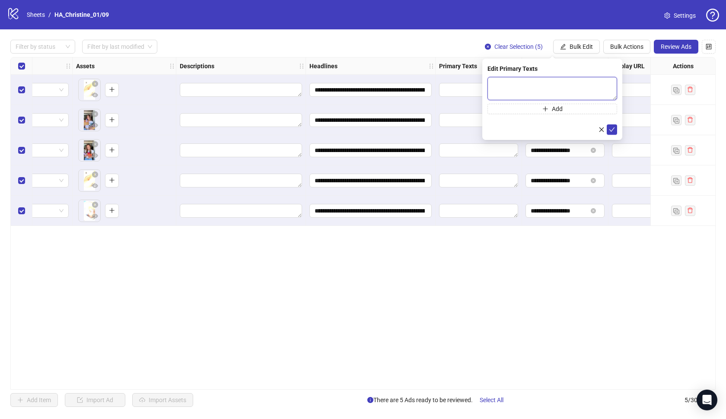
click at [492, 81] on textarea at bounding box center [552, 88] width 130 height 23
paste textarea "**********"
type textarea "**********"
click at [611, 126] on span "submit" at bounding box center [612, 129] width 6 height 7
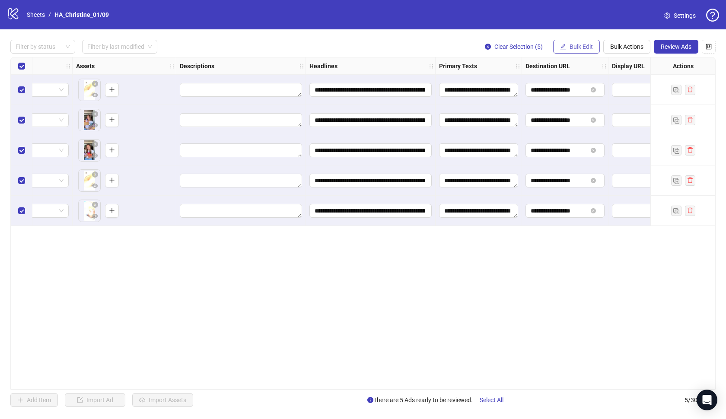
click at [592, 46] on span "Bulk Edit" at bounding box center [580, 46] width 23 height 7
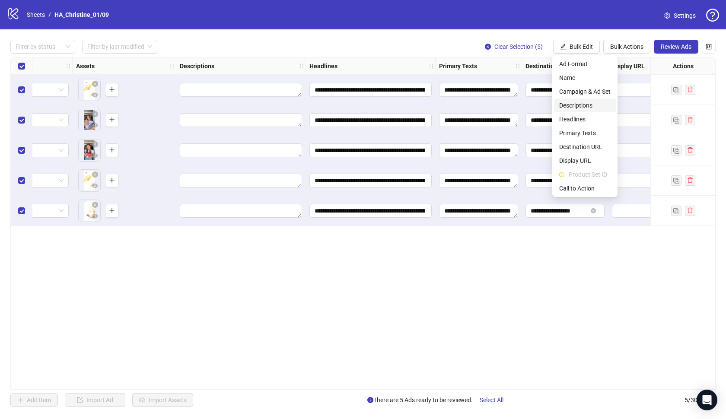
click at [585, 108] on span "Descriptions" at bounding box center [584, 106] width 51 height 10
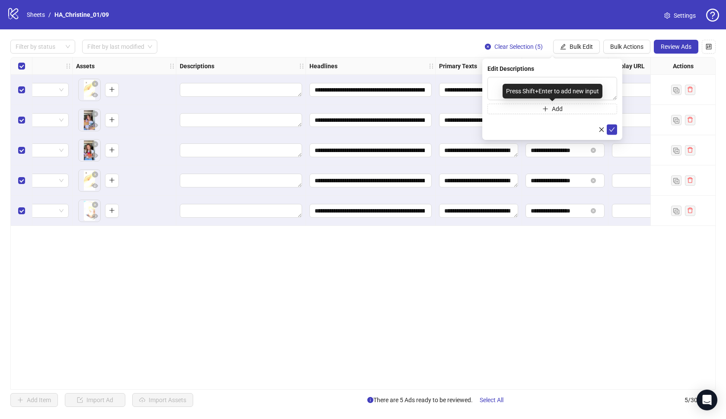
click at [523, 89] on div "Press Shift+Enter to add new input" at bounding box center [552, 91] width 100 height 15
click at [580, 90] on textarea at bounding box center [552, 88] width 130 height 23
paste textarea "**********"
type textarea "**********"
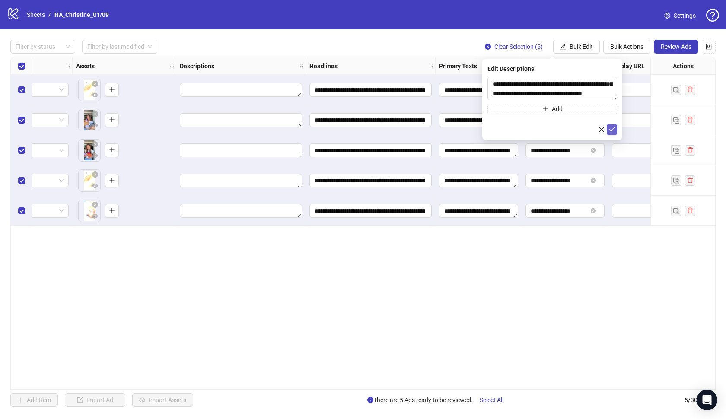
click at [613, 128] on icon "check" at bounding box center [612, 130] width 6 height 6
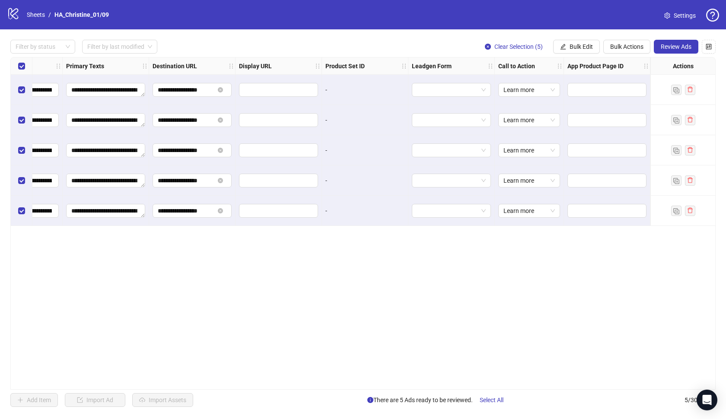
scroll to position [0, 708]
click at [675, 49] on span "Review Ads" at bounding box center [675, 46] width 31 height 7
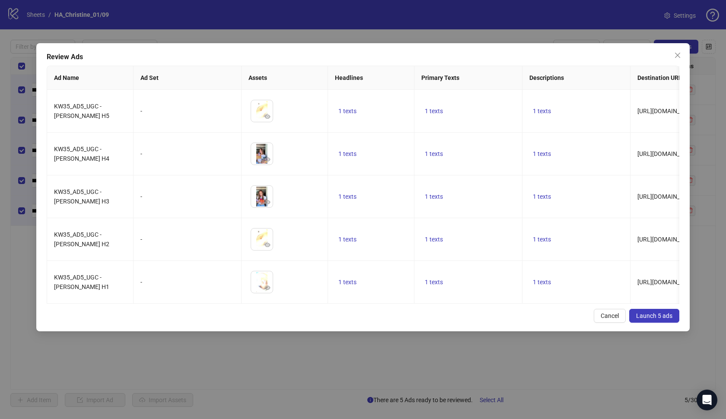
click at [644, 317] on span "Launch 5 ads" at bounding box center [654, 315] width 36 height 7
